Goal: Task Accomplishment & Management: Manage account settings

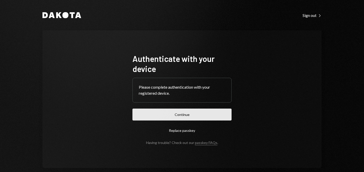
click at [173, 116] on button "Continue" at bounding box center [181, 115] width 99 height 12
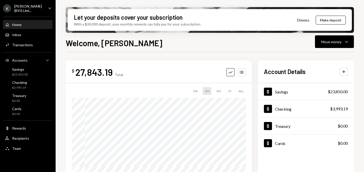
click at [22, 8] on div "[PERSON_NAME] (BVI) Limi..." at bounding box center [29, 8] width 30 height 9
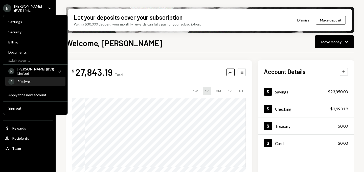
click at [21, 85] on div "P Pixelynx" at bounding box center [35, 81] width 54 height 9
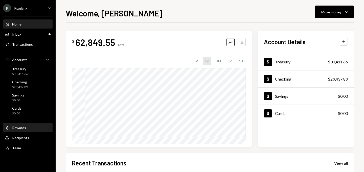
click at [21, 127] on div "Rewards" at bounding box center [19, 128] width 14 height 4
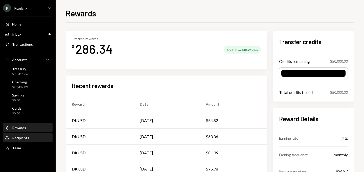
click at [20, 138] on div "Recipients" at bounding box center [20, 138] width 17 height 4
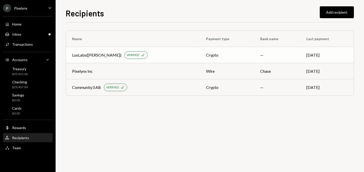
click at [87, 56] on div "LuxLabs([PERSON_NAME])" at bounding box center [96, 55] width 49 height 6
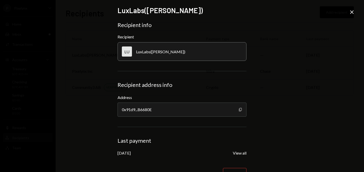
click at [238, 109] on icon "Copy" at bounding box center [240, 110] width 4 height 4
